Goal: Entertainment & Leisure: Browse casually

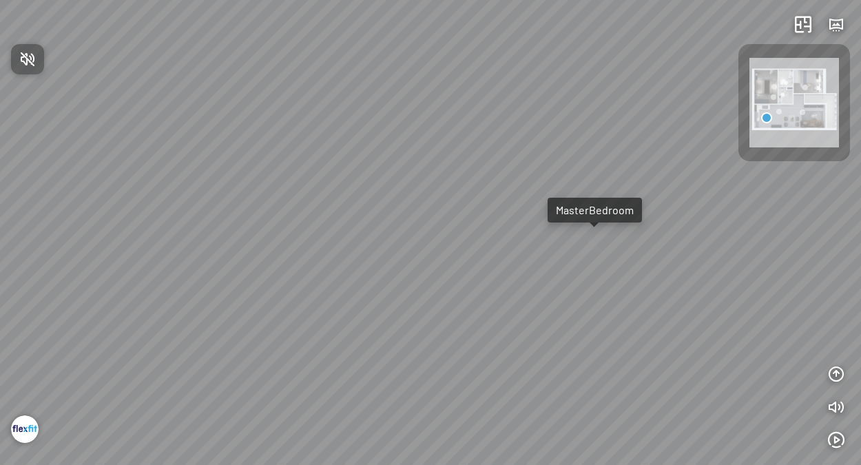
click at [23, 54] on icon "button" at bounding box center [27, 59] width 17 height 17
